Goal: Task Accomplishment & Management: Use online tool/utility

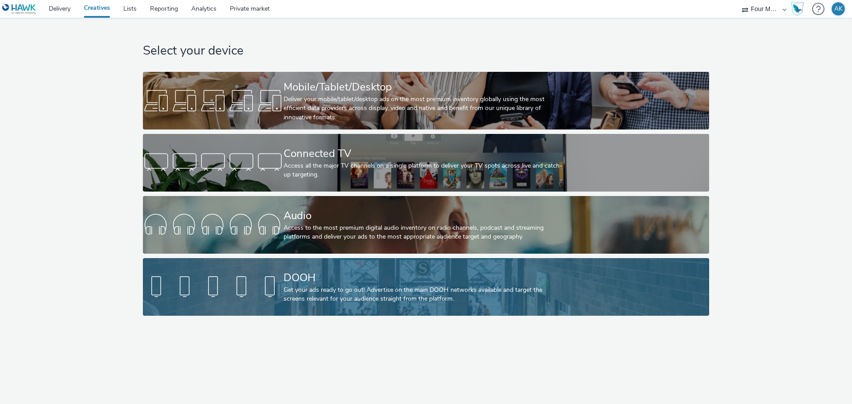
click at [364, 281] on div "DOOH" at bounding box center [423, 278] width 281 height 16
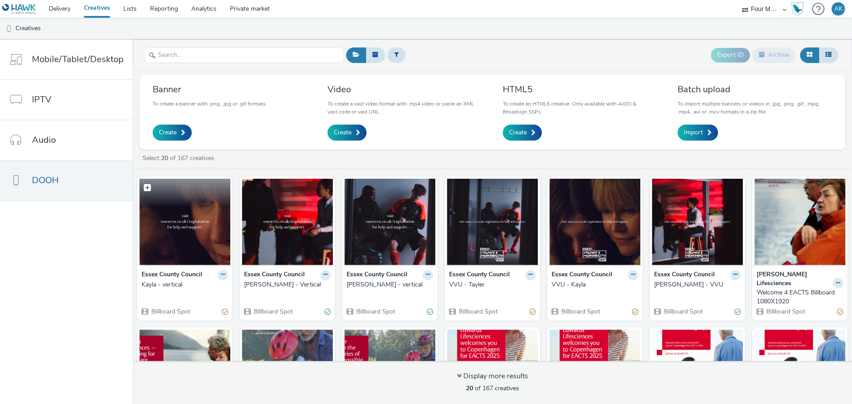
click at [199, 228] on img at bounding box center [184, 222] width 91 height 87
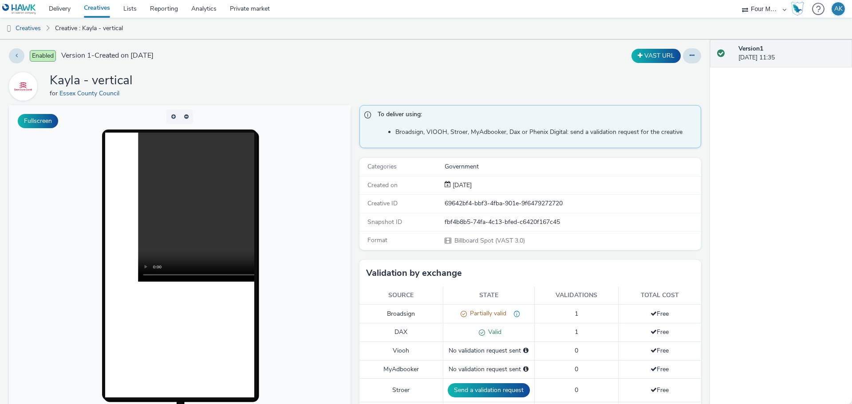
click at [271, 259] on div at bounding box center [179, 265] width 183 height 271
click at [19, 55] on button at bounding box center [17, 55] width 16 height 15
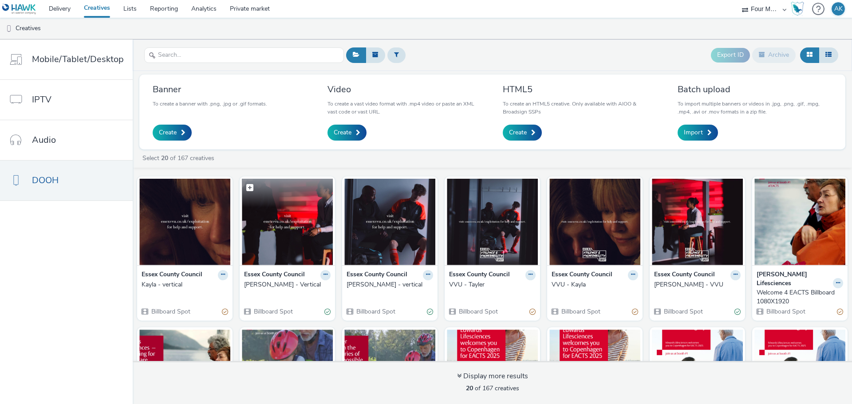
click at [277, 229] on img at bounding box center [287, 222] width 91 height 87
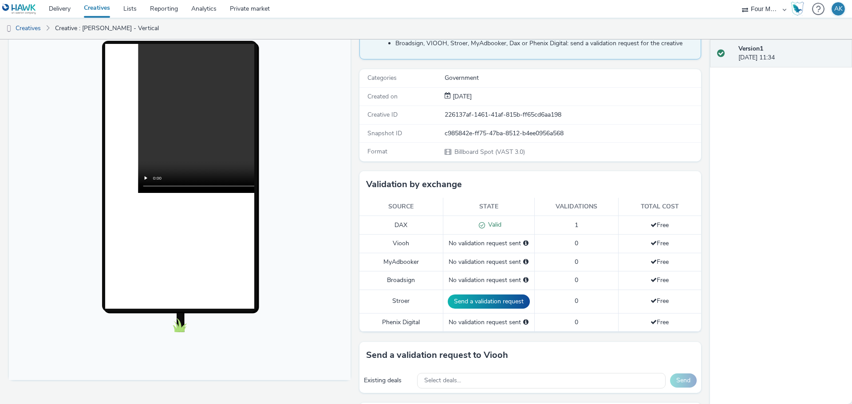
scroll to position [222, 0]
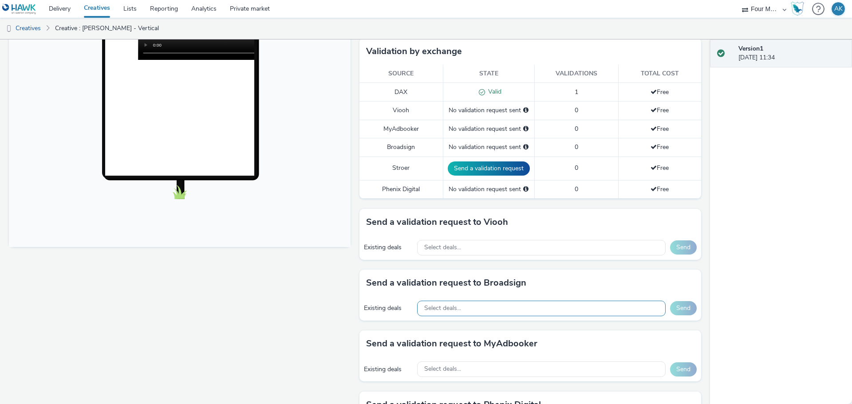
click at [452, 307] on span "Select deals..." at bounding box center [442, 309] width 37 height 8
click at [451, 307] on span "Select deals..." at bounding box center [442, 309] width 37 height 8
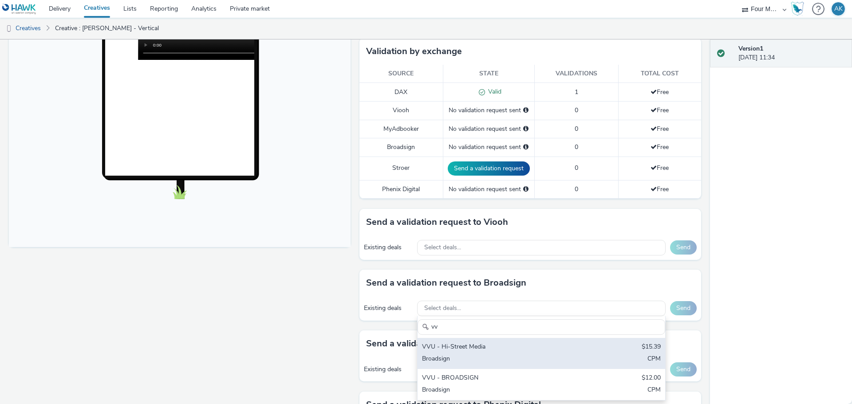
type input "vv"
click at [453, 351] on div "VVU - Hi-Street Media" at bounding box center [500, 347] width 157 height 10
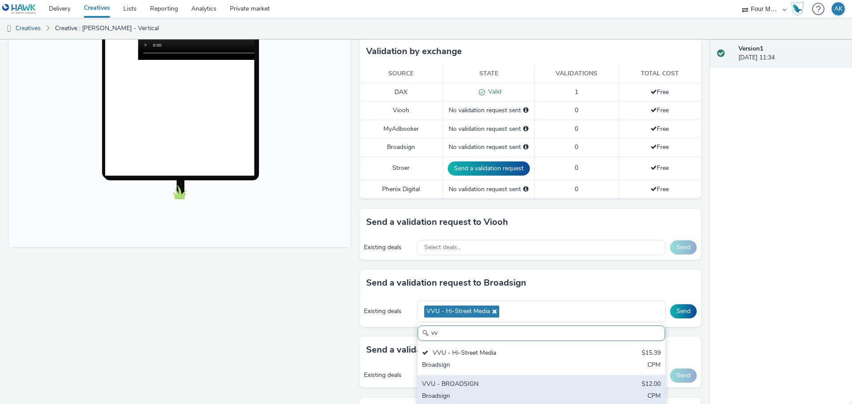
click at [450, 387] on div "VVU - BROADSIGN" at bounding box center [500, 385] width 157 height 10
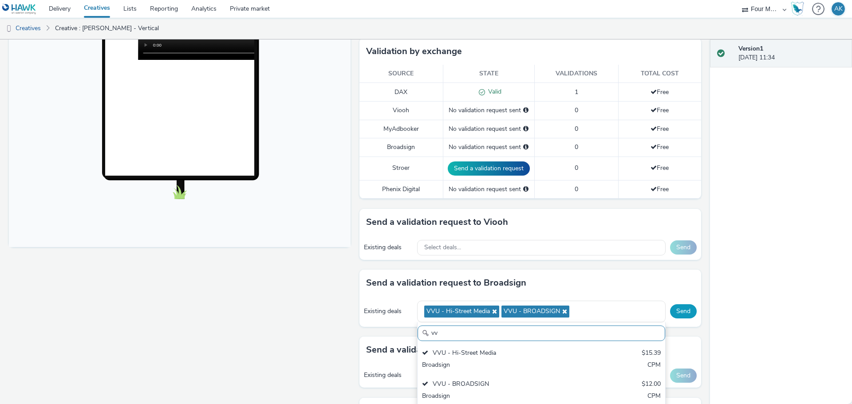
click at [671, 313] on button "Send" at bounding box center [683, 311] width 27 height 14
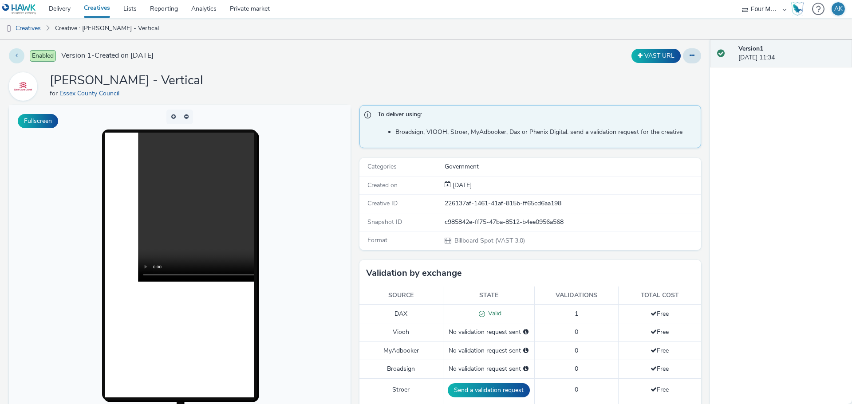
click at [16, 54] on icon at bounding box center [17, 55] width 2 height 6
